Goal: Information Seeking & Learning: Learn about a topic

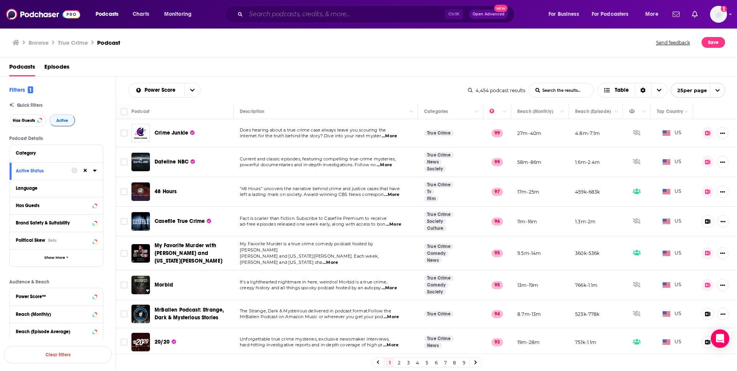
click at [332, 16] on input "Search podcasts, credits, & more..." at bounding box center [345, 14] width 199 height 12
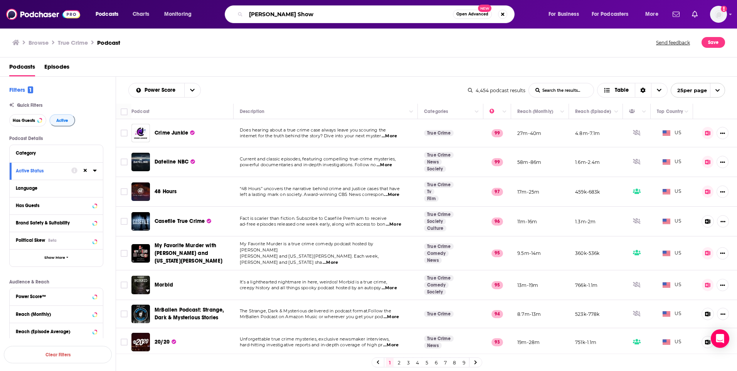
type input "[PERSON_NAME] Show"
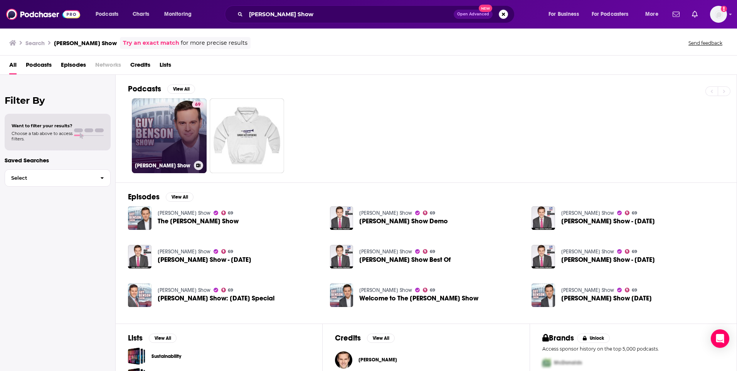
click at [167, 135] on link "69 [PERSON_NAME] Show" at bounding box center [169, 135] width 75 height 75
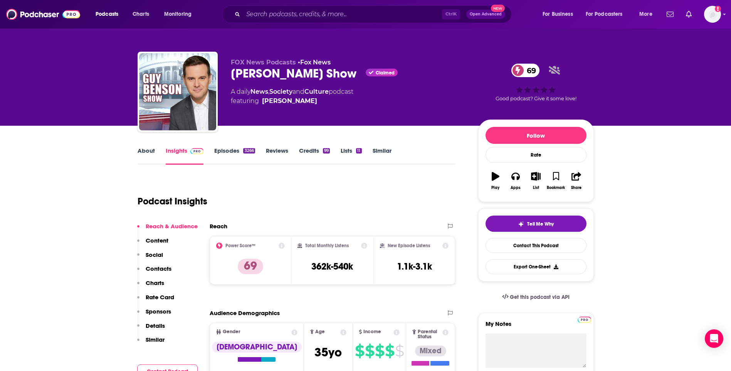
click at [151, 153] on link "About" at bounding box center [146, 156] width 17 height 18
